Goal: Transaction & Acquisition: Purchase product/service

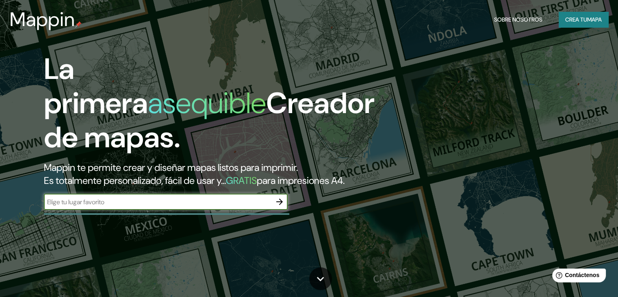
click at [210, 206] on input "text" at bounding box center [158, 201] width 228 height 9
type input "Rancagua"
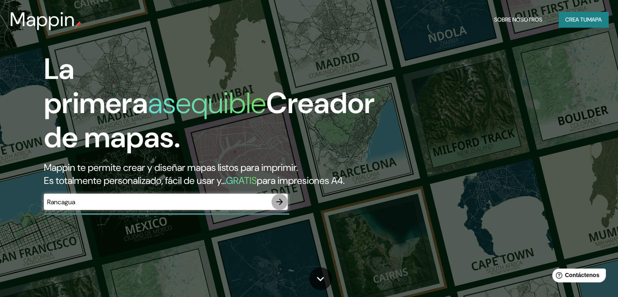
click at [279, 205] on icon "button" at bounding box center [279, 201] width 7 height 7
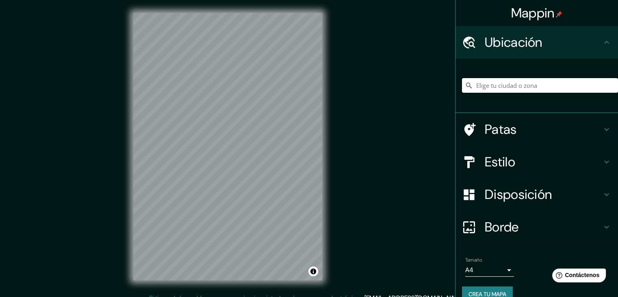
click at [553, 85] on input "Elige tu ciudad o zona" at bounding box center [540, 85] width 156 height 15
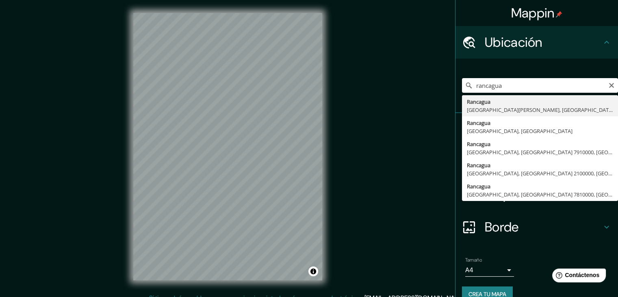
type input "Rancagua, [GEOGRAPHIC_DATA][PERSON_NAME], [GEOGRAPHIC_DATA]"
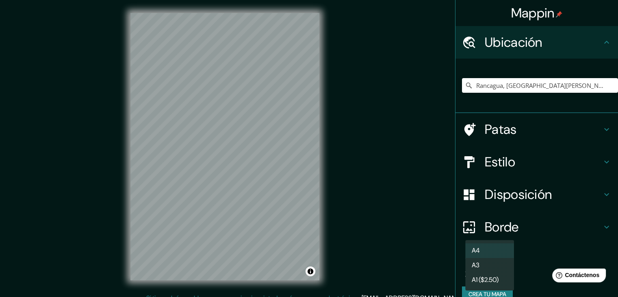
click at [494, 267] on body "Mappin Ubicación Rancagua, [GEOGRAPHIC_DATA][PERSON_NAME], [GEOGRAPHIC_DATA] Pa…" at bounding box center [309, 148] width 618 height 297
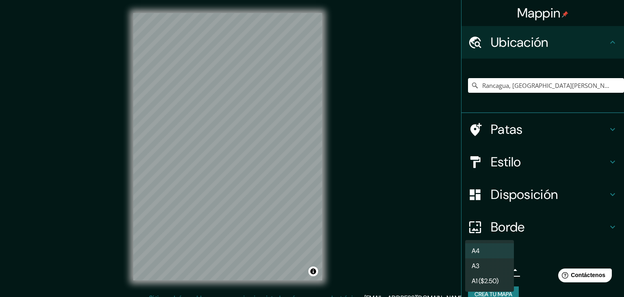
click at [497, 268] on li "A3" at bounding box center [489, 265] width 49 height 15
type input "a4"
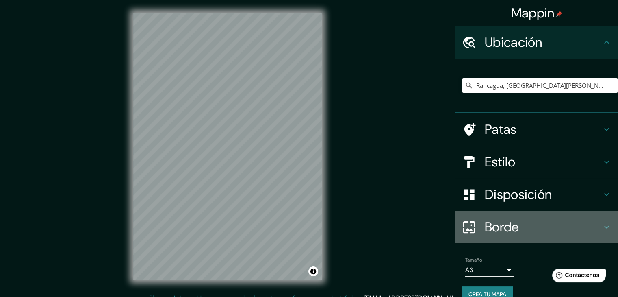
click at [546, 221] on h4 "Borde" at bounding box center [543, 227] width 117 height 16
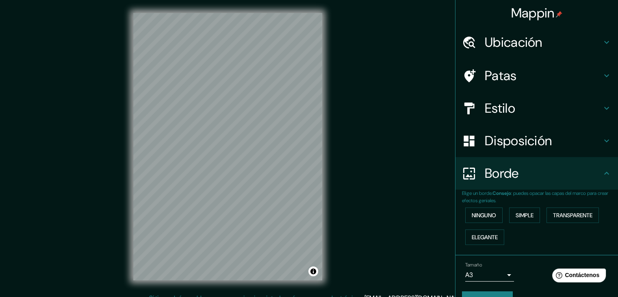
click at [513, 144] on font "Disposición" at bounding box center [518, 140] width 67 height 17
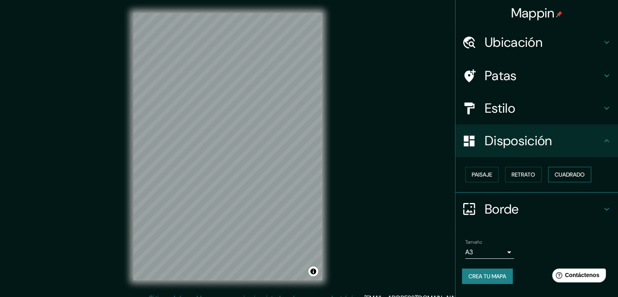
click at [567, 176] on font "Cuadrado" at bounding box center [570, 174] width 30 height 7
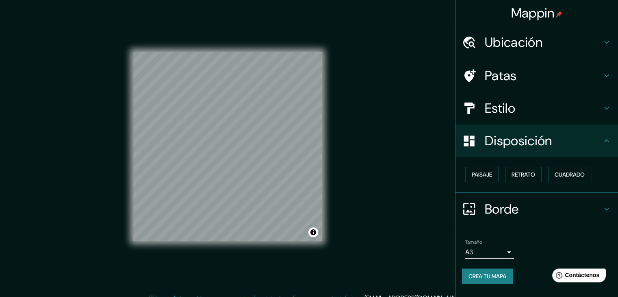
click at [0, 161] on div "Mappin Ubicación Rancagua, [GEOGRAPHIC_DATA][PERSON_NAME], [GEOGRAPHIC_DATA] Pa…" at bounding box center [309, 153] width 618 height 306
click at [314, 232] on button "Activar o desactivar atribución" at bounding box center [313, 232] width 10 height 10
click at [529, 169] on font "Retrato" at bounding box center [524, 174] width 24 height 11
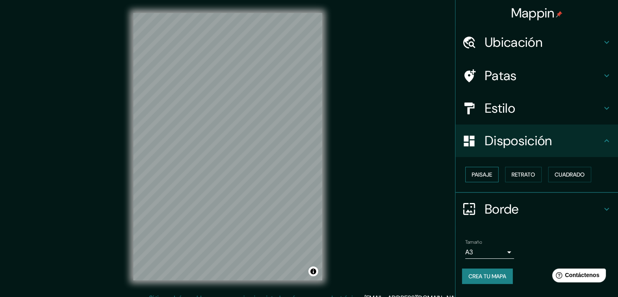
click at [493, 171] on button "Paisaje" at bounding box center [481, 174] width 33 height 15
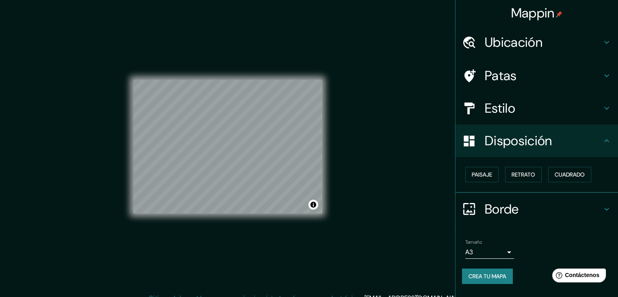
click at [563, 72] on h4 "Patas" at bounding box center [543, 75] width 117 height 16
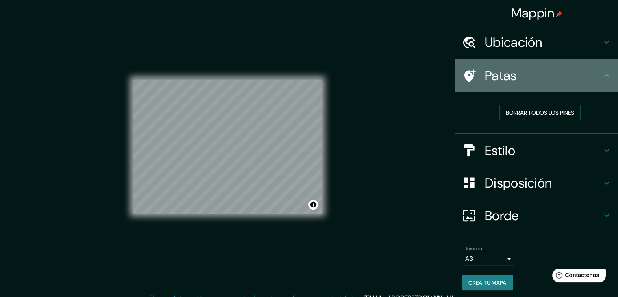
click at [563, 72] on h4 "Patas" at bounding box center [543, 75] width 117 height 16
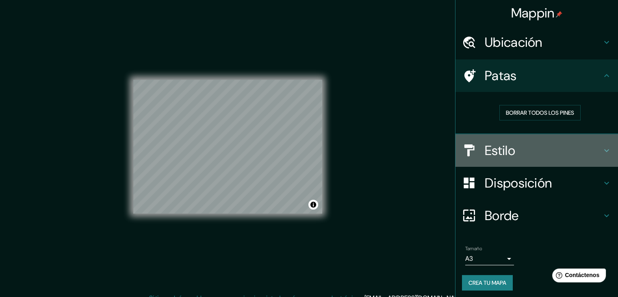
click at [563, 148] on h4 "Estilo" at bounding box center [543, 150] width 117 height 16
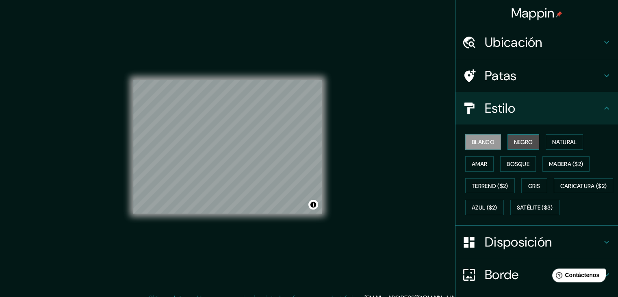
click at [529, 143] on button "Negro" at bounding box center [524, 141] width 32 height 15
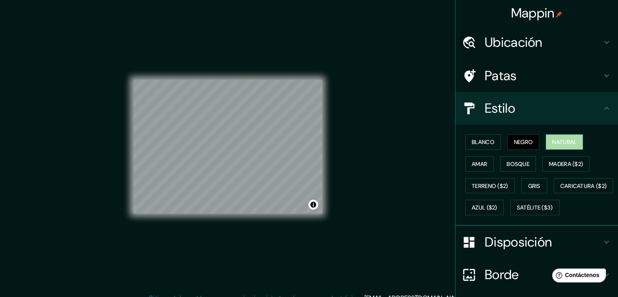
click at [571, 138] on font "Natural" at bounding box center [564, 141] width 24 height 7
drag, startPoint x: 344, startPoint y: 174, endPoint x: 383, endPoint y: 128, distance: 60.3
click at [383, 128] on div "Mappin Ubicación Rancagua, [GEOGRAPHIC_DATA][PERSON_NAME], [GEOGRAPHIC_DATA] Pa…" at bounding box center [309, 153] width 618 height 306
click at [366, 141] on div "Mappin Ubicación Rancagua, [GEOGRAPHIC_DATA][PERSON_NAME], [GEOGRAPHIC_DATA] Pa…" at bounding box center [309, 153] width 618 height 306
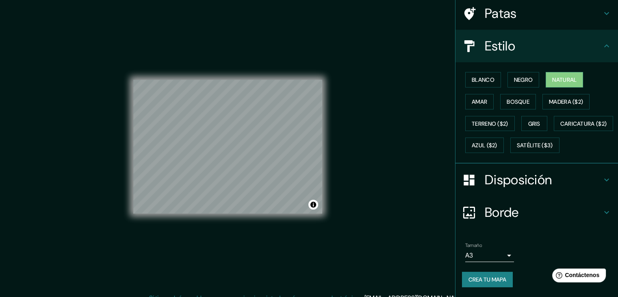
scroll to position [9, 0]
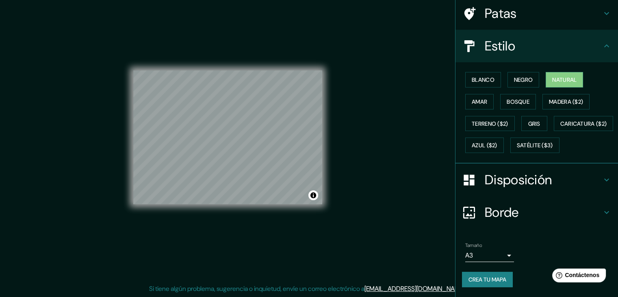
click at [361, 92] on div "Mappin Ubicación Rancagua, [GEOGRAPHIC_DATA][PERSON_NAME], [GEOGRAPHIC_DATA] Pa…" at bounding box center [309, 144] width 618 height 306
click at [314, 197] on button "Activar o desactivar atribución" at bounding box center [313, 195] width 10 height 10
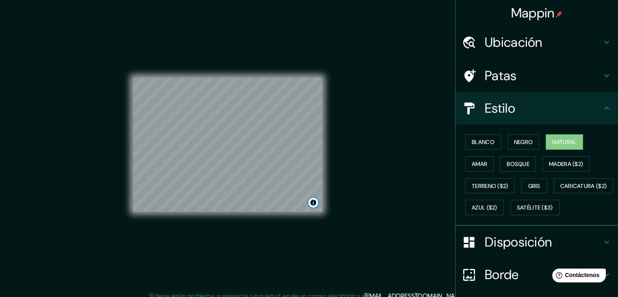
scroll to position [0, 0]
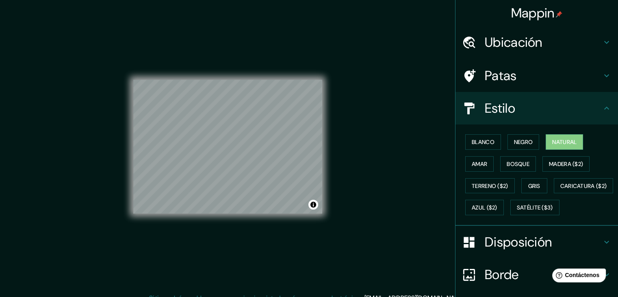
click at [23, 121] on div "Mappin Ubicación Rancagua, [GEOGRAPHIC_DATA][PERSON_NAME], [GEOGRAPHIC_DATA] Pa…" at bounding box center [309, 153] width 618 height 306
click at [28, 177] on div "Mappin Ubicación Rancagua, [GEOGRAPHIC_DATA][PERSON_NAME], [GEOGRAPHIC_DATA] Pa…" at bounding box center [309, 153] width 618 height 306
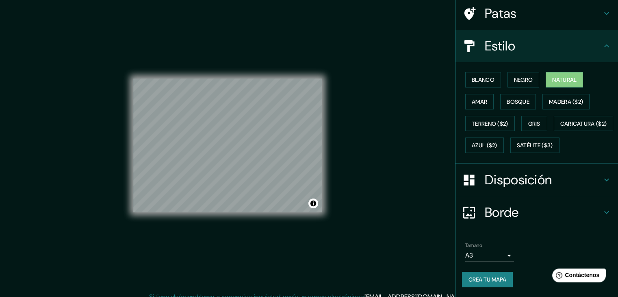
scroll to position [9, 0]
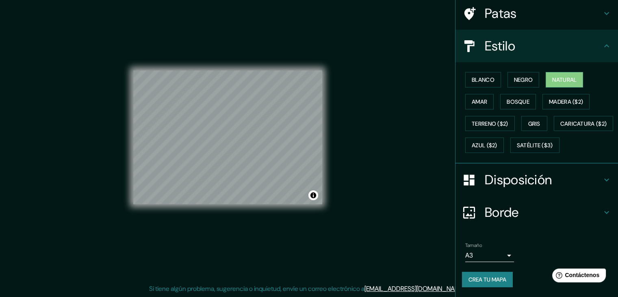
click at [328, 166] on div "© Mapbox © OpenStreetMap Mejorar este mapa" at bounding box center [227, 137] width 215 height 293
drag, startPoint x: 358, startPoint y: 156, endPoint x: 342, endPoint y: 155, distance: 15.9
click at [343, 156] on div "Mappin Ubicación Rancagua, [GEOGRAPHIC_DATA][PERSON_NAME], [GEOGRAPHIC_DATA] Pa…" at bounding box center [309, 144] width 618 height 306
click at [295, 249] on div "© Mapbox © OpenStreetMap Mejorar este mapa" at bounding box center [227, 137] width 189 height 267
click at [148, 25] on div "© Mapbox © OpenStreetMap Mejorar este mapa" at bounding box center [227, 137] width 189 height 267
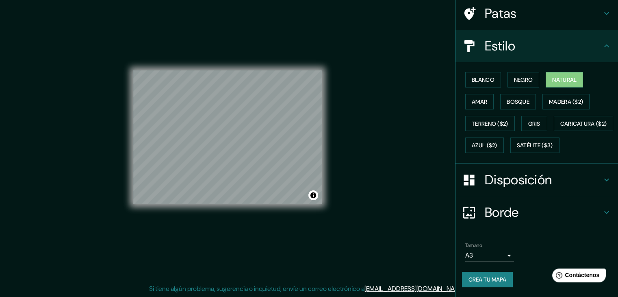
click at [502, 282] on font "Crea tu mapa" at bounding box center [488, 279] width 38 height 7
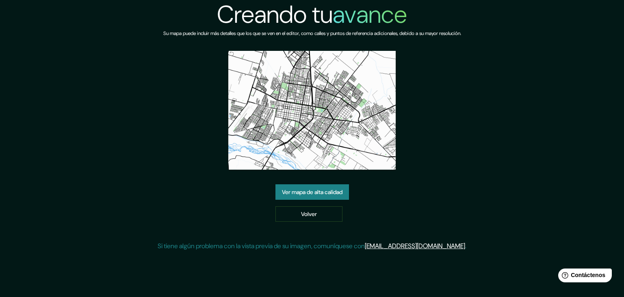
click at [343, 106] on img at bounding box center [311, 110] width 167 height 119
click at [532, 101] on div "Creando tu avance Su mapa puede incluir más detalles que los que se ven en el e…" at bounding box center [312, 128] width 624 height 257
click at [190, 135] on div "Creando tu avance Su mapa puede incluir más detalles que los que se ven en el e…" at bounding box center [312, 128] width 309 height 257
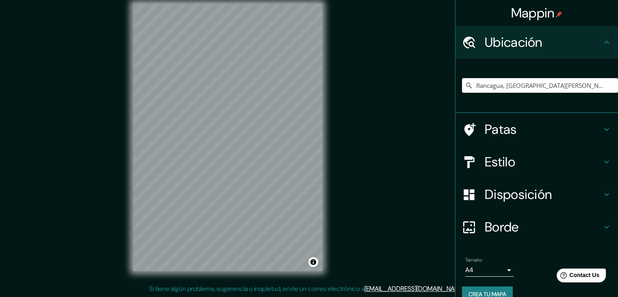
click at [540, 81] on input "Rancagua, [GEOGRAPHIC_DATA][PERSON_NAME], [GEOGRAPHIC_DATA]" at bounding box center [540, 85] width 156 height 15
click at [580, 86] on input "Rancagua, [GEOGRAPHIC_DATA][PERSON_NAME], [GEOGRAPHIC_DATA]" at bounding box center [540, 85] width 156 height 15
click at [587, 85] on input "Rancagua, [GEOGRAPHIC_DATA][PERSON_NAME], [GEOGRAPHIC_DATA]" at bounding box center [540, 85] width 156 height 15
type input "Rancagua, [GEOGRAPHIC_DATA][PERSON_NAME], [GEOGRAPHIC_DATA]"
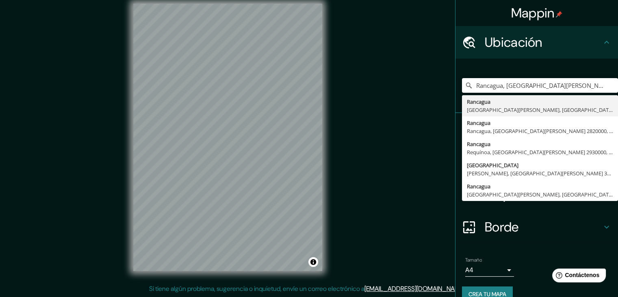
click at [496, 274] on body "Mappin Ubicación Rancagua, Región de O'Higgins, Chile Rancagua Región de O'Higg…" at bounding box center [309, 139] width 618 height 297
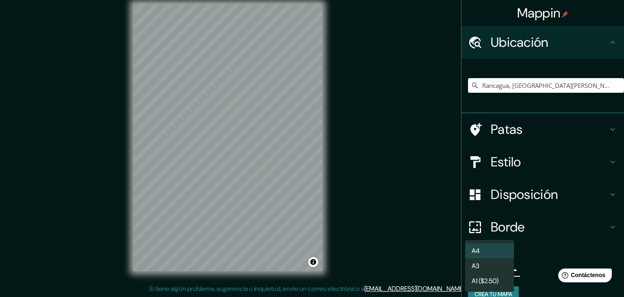
click at [501, 269] on li "A3" at bounding box center [489, 265] width 49 height 15
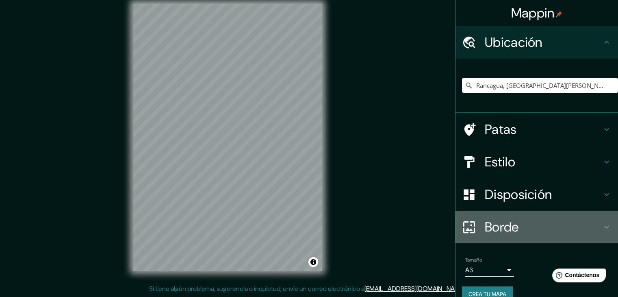
click at [530, 223] on h4 "Borde" at bounding box center [543, 227] width 117 height 16
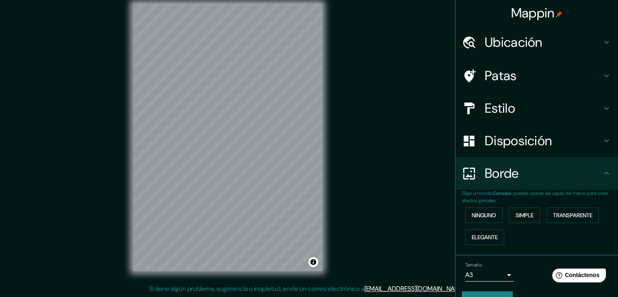
click at [540, 148] on font "Disposición" at bounding box center [518, 140] width 67 height 17
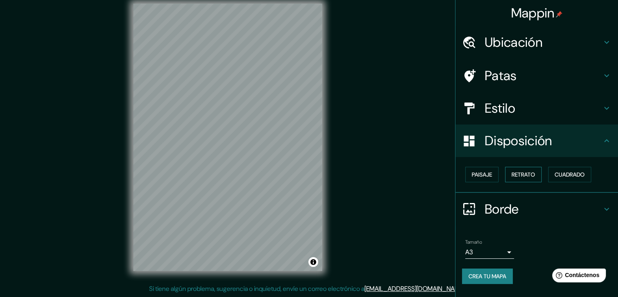
click at [525, 174] on font "Retrato" at bounding box center [524, 174] width 24 height 7
click at [564, 174] on font "Cuadrado" at bounding box center [570, 174] width 30 height 7
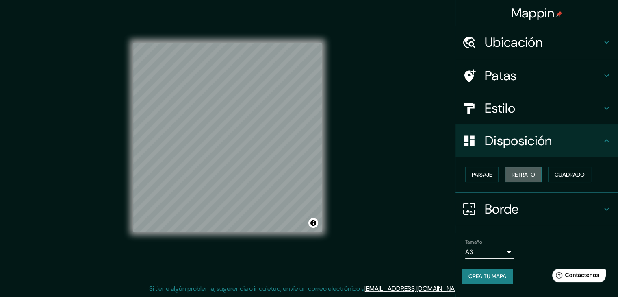
click at [526, 174] on font "Retrato" at bounding box center [524, 174] width 24 height 7
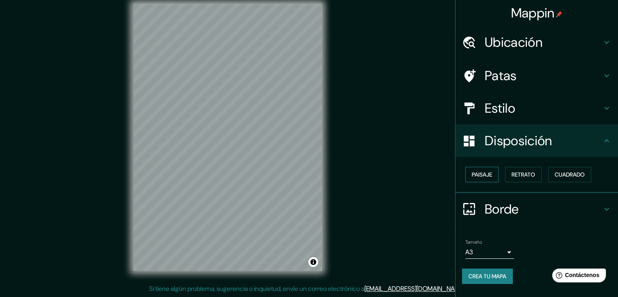
click at [474, 169] on font "Paisaje" at bounding box center [482, 174] width 20 height 11
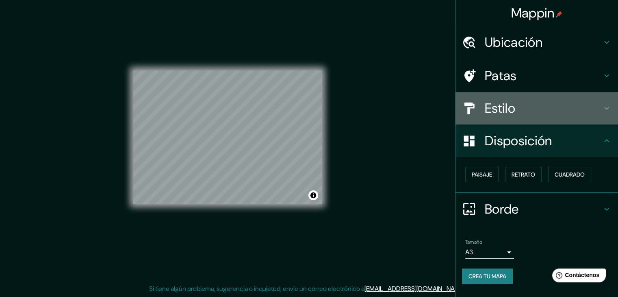
click at [558, 114] on h4 "Estilo" at bounding box center [543, 108] width 117 height 16
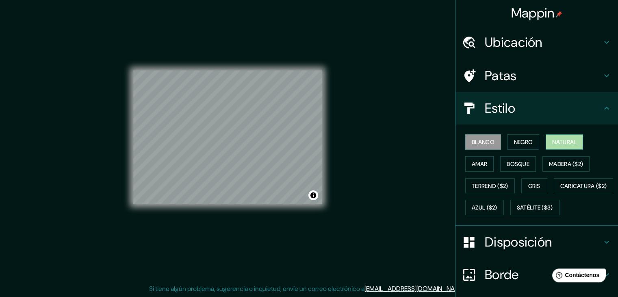
click at [560, 141] on font "Natural" at bounding box center [564, 141] width 24 height 7
click at [288, 204] on div "© Mapbox © OpenStreetMap Improve this map" at bounding box center [227, 137] width 189 height 267
click at [160, 44] on div "© Mapbox © OpenStreetMap Improve this map" at bounding box center [227, 137] width 189 height 267
click at [322, 140] on div "© Mapbox © OpenStreetMap Improve this map" at bounding box center [227, 137] width 215 height 293
click at [1, 181] on div "Mappin Ubicación Rancagua, Región de O'Higgins, Chile Rancagua Región de O'Higg…" at bounding box center [309, 144] width 618 height 306
